Goal: Find specific page/section: Find specific page/section

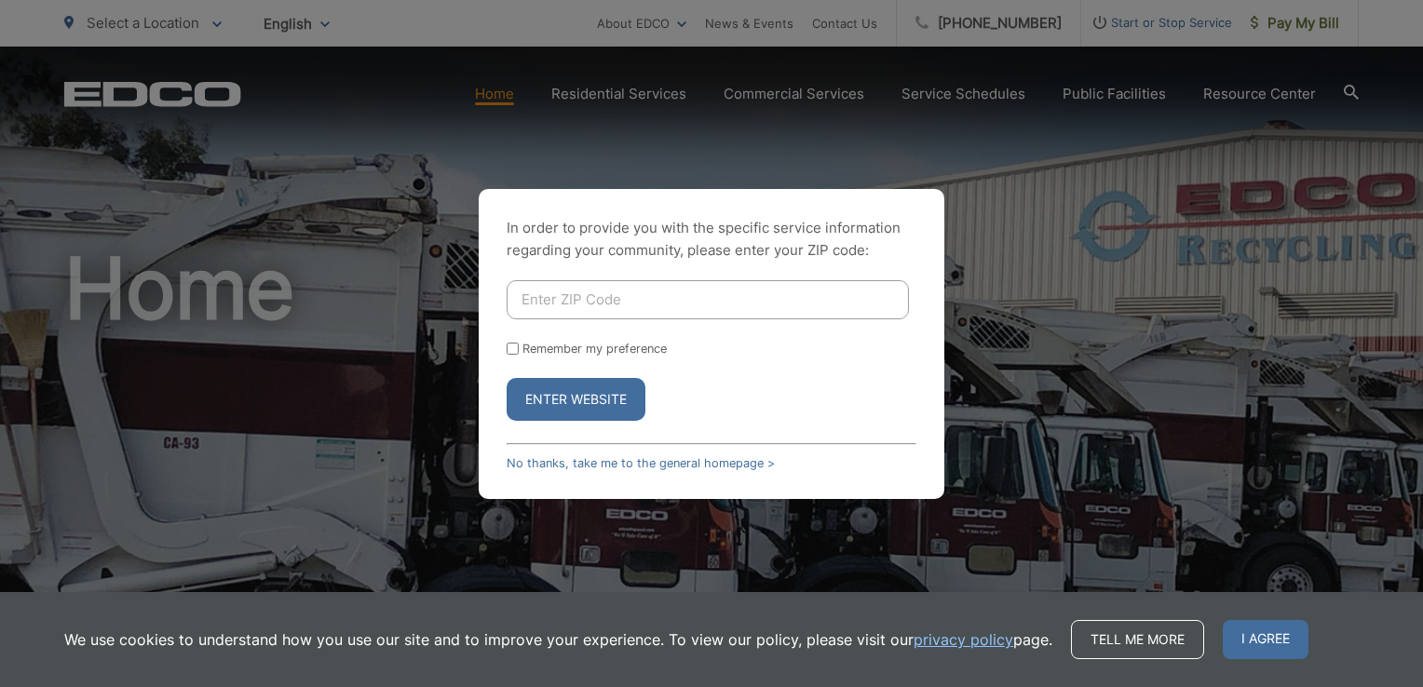
click at [531, 304] on input "Enter ZIP Code" at bounding box center [708, 299] width 402 height 39
type input "92026-6126"
click at [514, 346] on input "Remember my preference" at bounding box center [513, 349] width 12 height 12
checkbox input "true"
click at [566, 394] on button "Enter Website" at bounding box center [576, 399] width 139 height 43
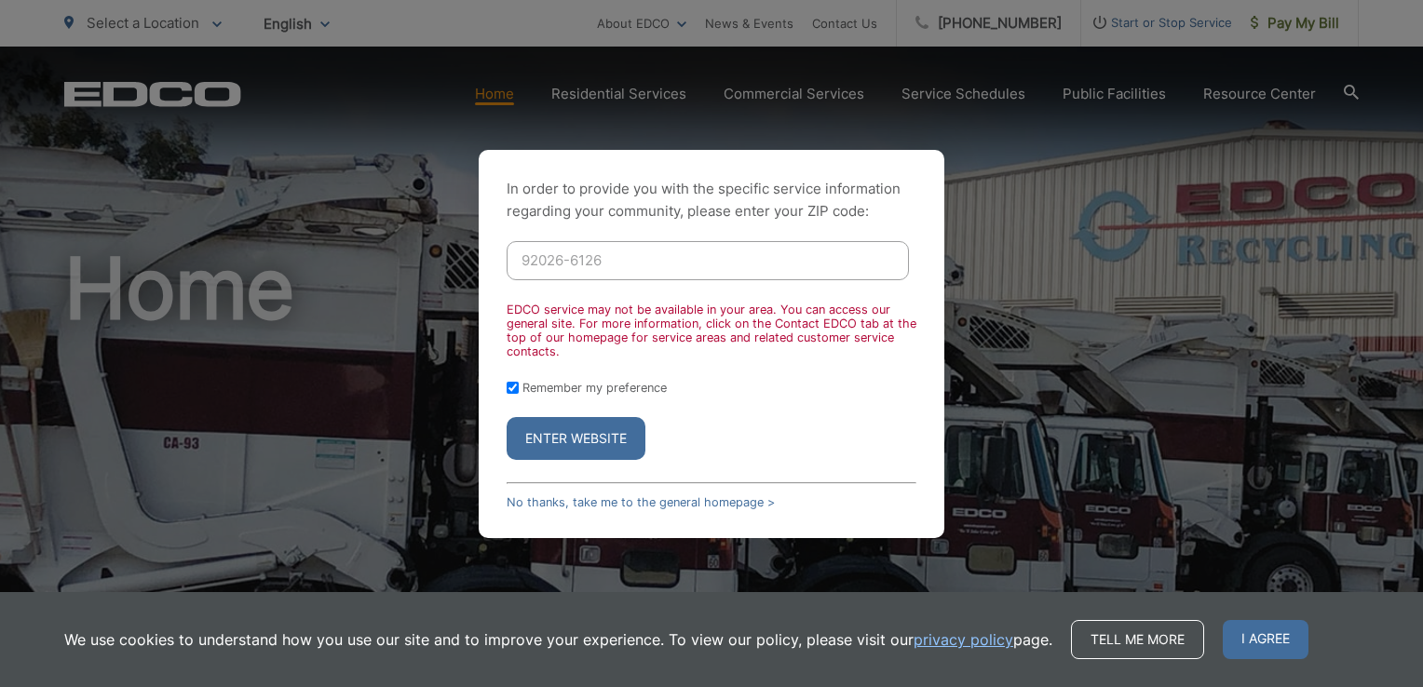
click at [560, 255] on input "92026-6126" at bounding box center [708, 260] width 402 height 39
drag, startPoint x: 560, startPoint y: 255, endPoint x: 640, endPoint y: 257, distance: 80.1
click at [640, 257] on input "92026-6126" at bounding box center [708, 260] width 402 height 39
type input "92026"
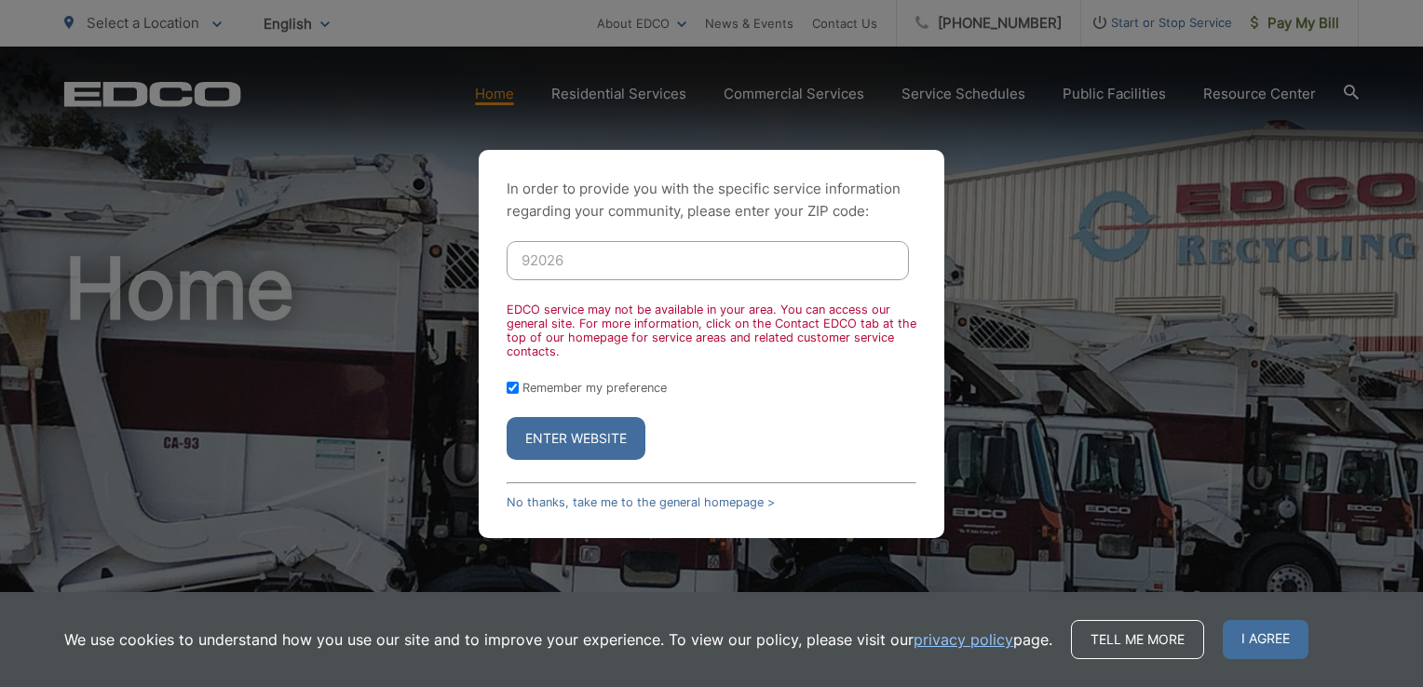
click at [911, 210] on p "In order to provide you with the specific service information regarding your co…" at bounding box center [712, 200] width 410 height 45
click at [572, 441] on button "Enter Website" at bounding box center [576, 438] width 139 height 43
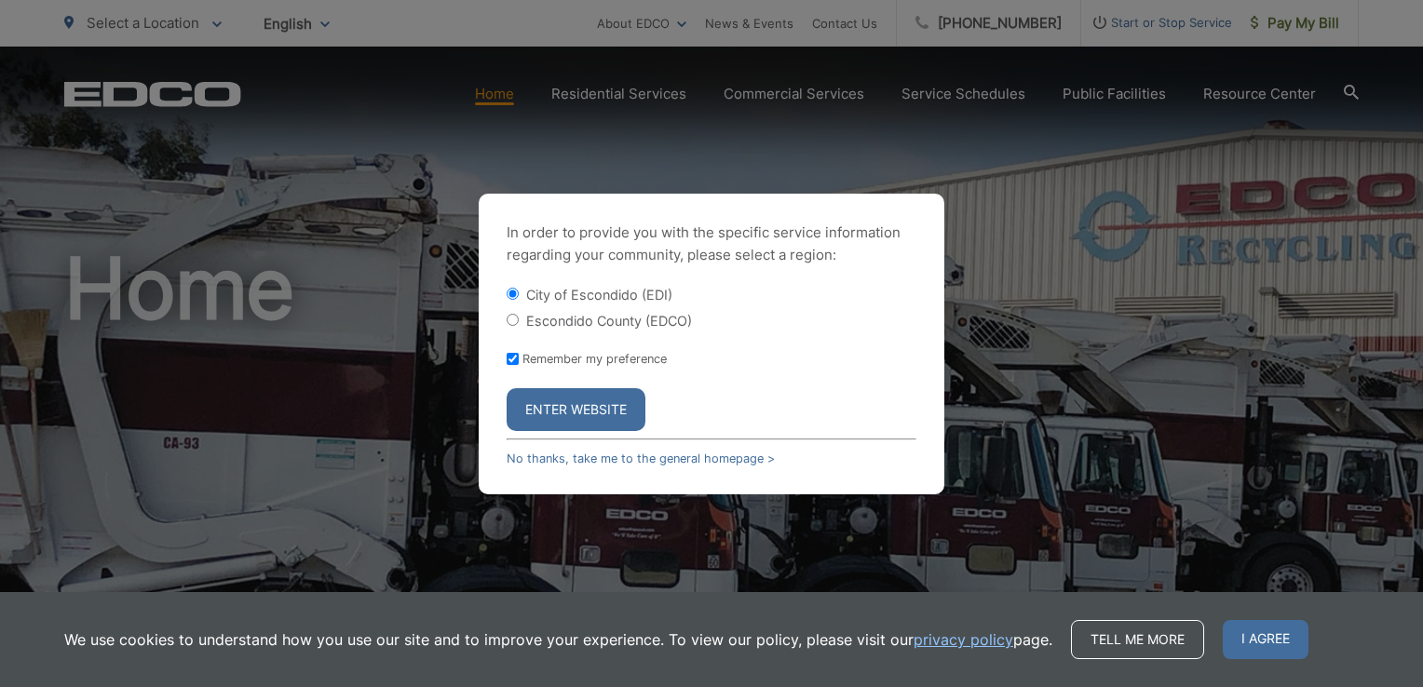
click at [517, 315] on input "Escondido County (EDCO)" at bounding box center [513, 320] width 12 height 12
radio input "true"
click at [592, 414] on button "Enter Website" at bounding box center [576, 409] width 139 height 43
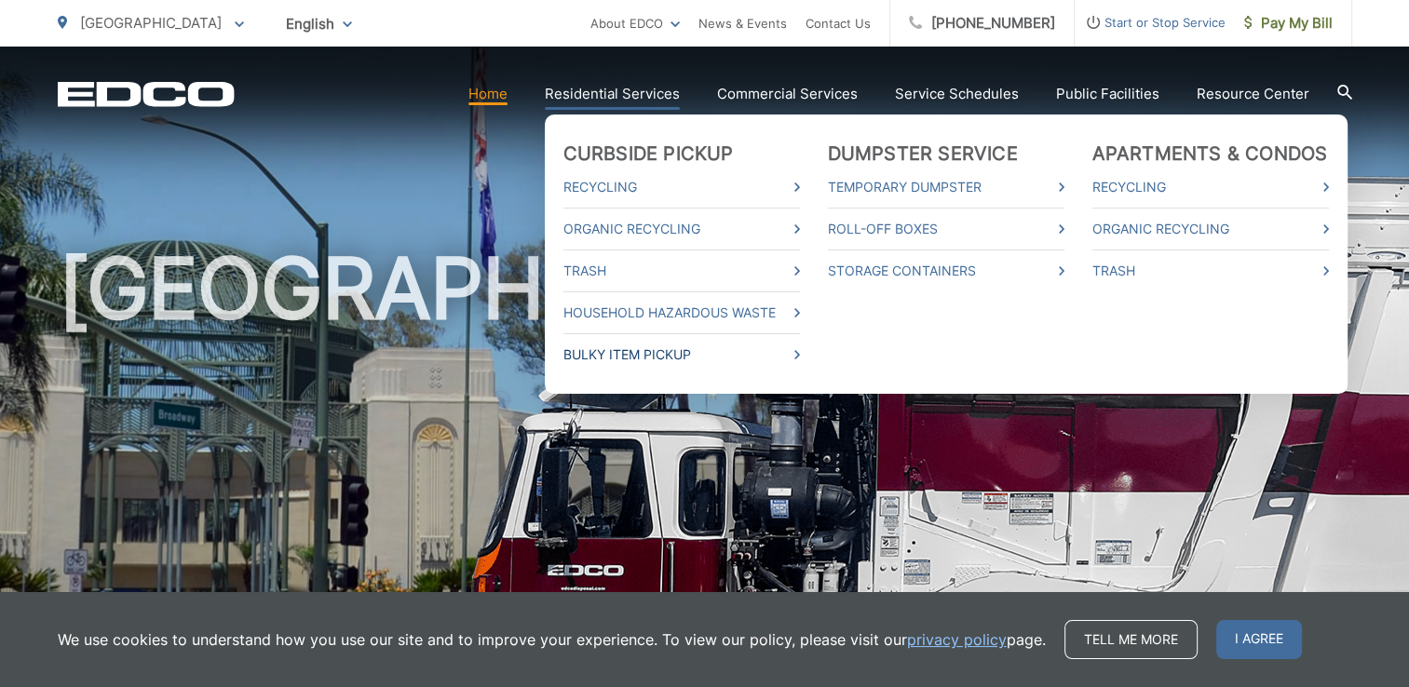
click at [672, 353] on link "Bulky Item Pickup" at bounding box center [682, 355] width 237 height 22
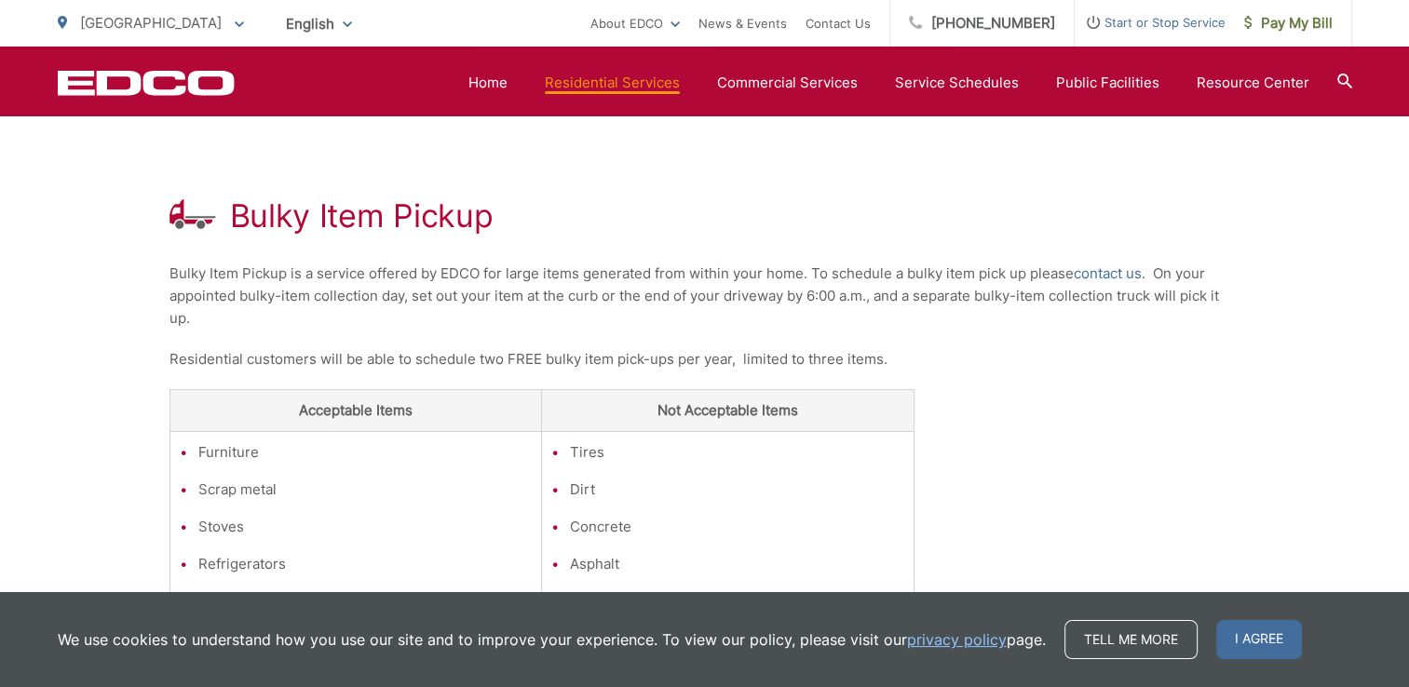
scroll to position [473, 0]
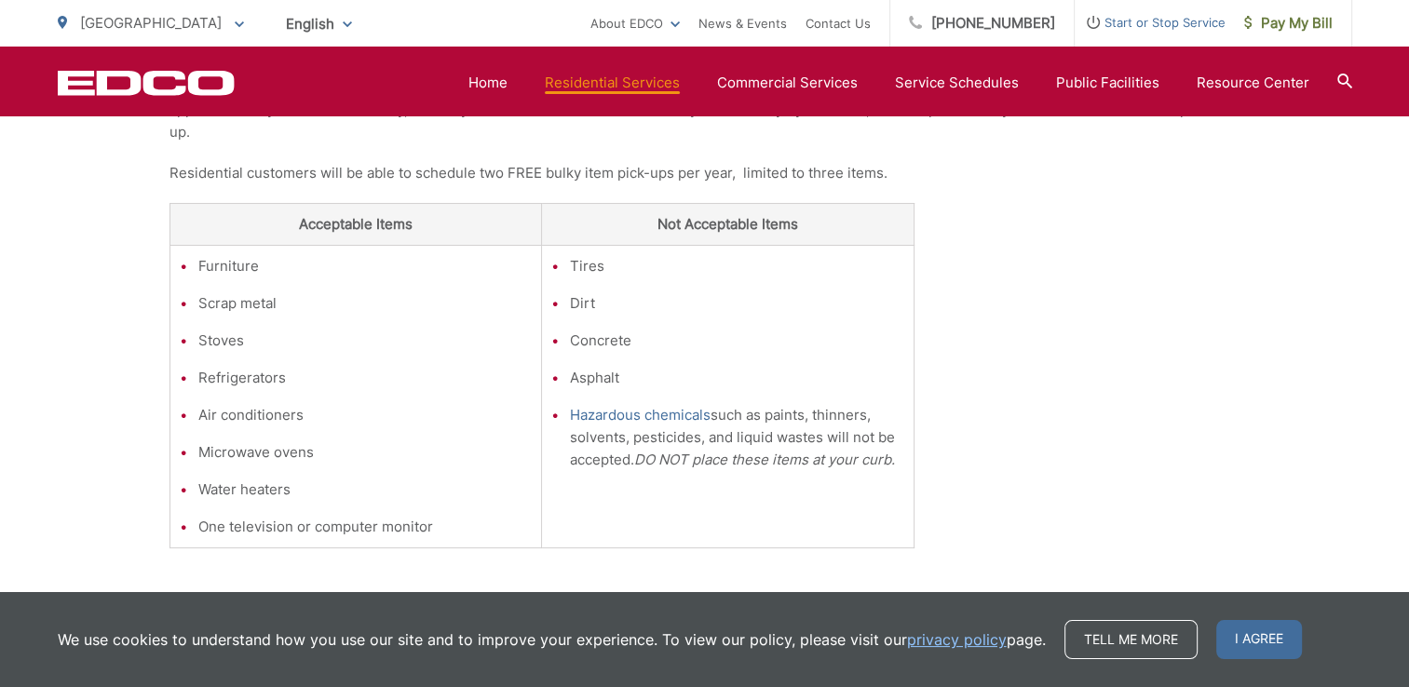
click at [1265, 652] on span "I agree" at bounding box center [1260, 639] width 86 height 39
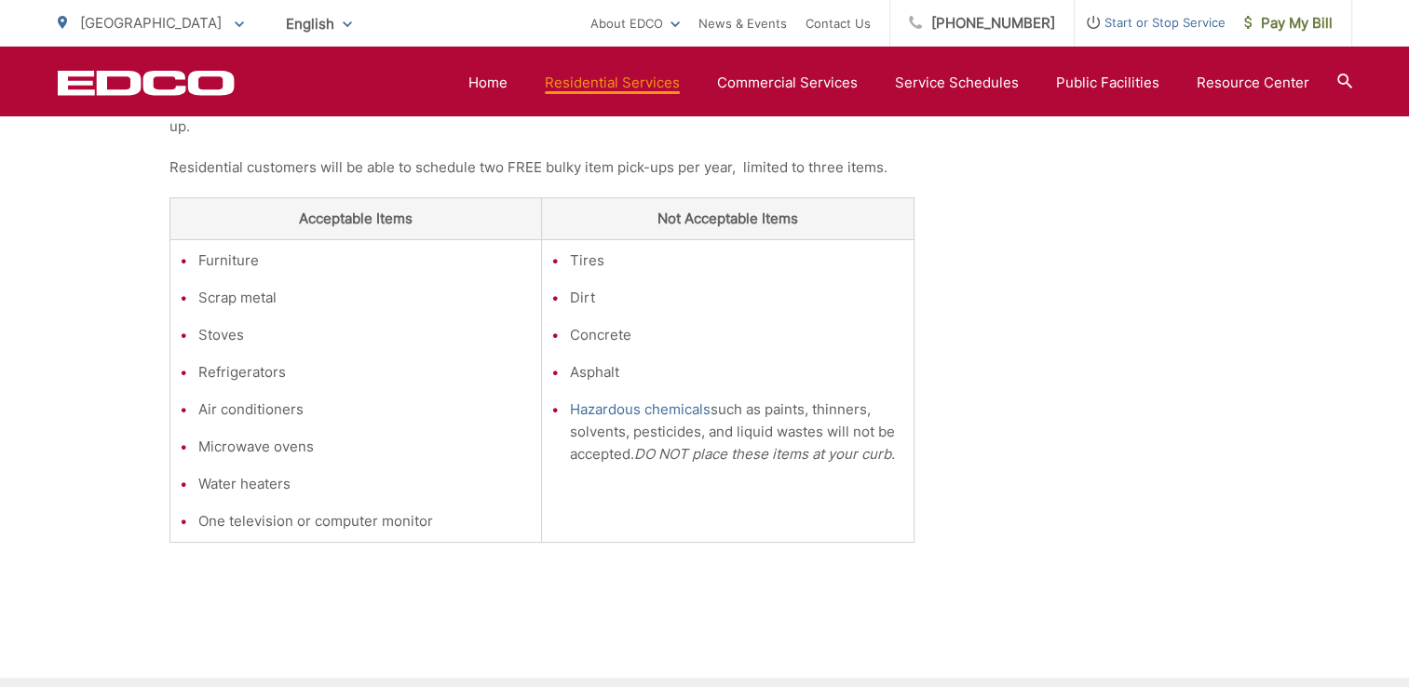
scroll to position [287, 0]
